Goal: Navigation & Orientation: Find specific page/section

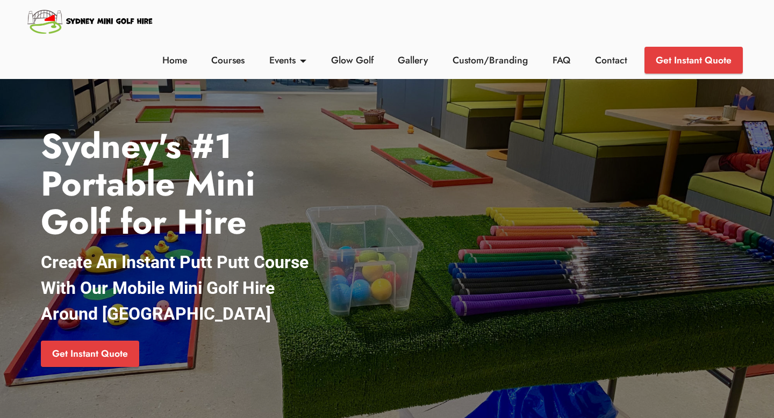
click at [388, 66] on li "Gallery" at bounding box center [413, 60] width 55 height 27
click at [404, 62] on link "Gallery" at bounding box center [413, 60] width 36 height 14
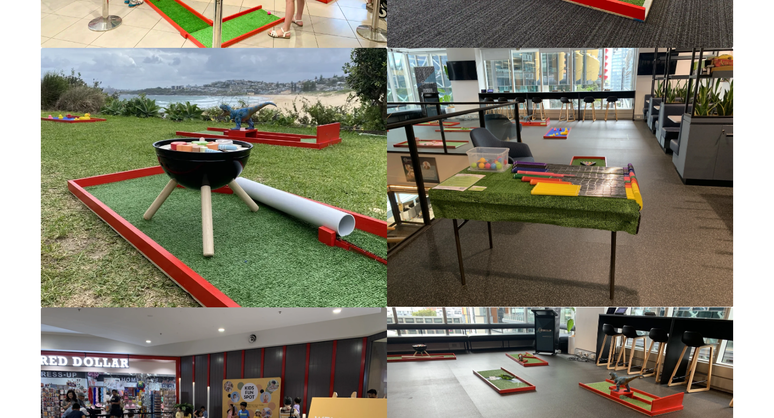
scroll to position [2437, 0]
